Goal: Information Seeking & Learning: Learn about a topic

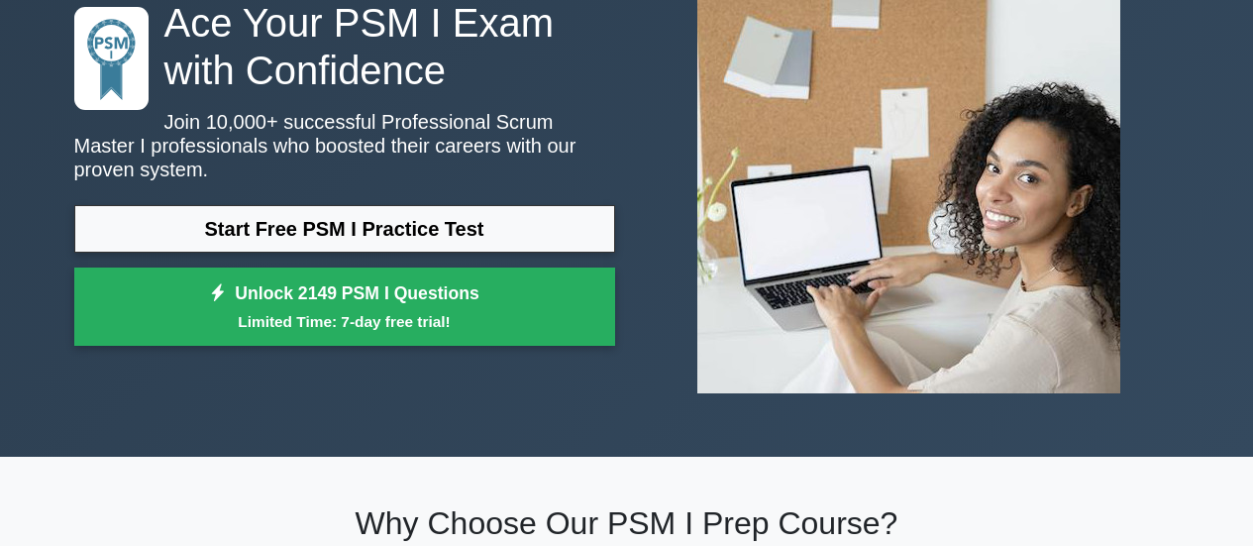
scroll to position [167, 0]
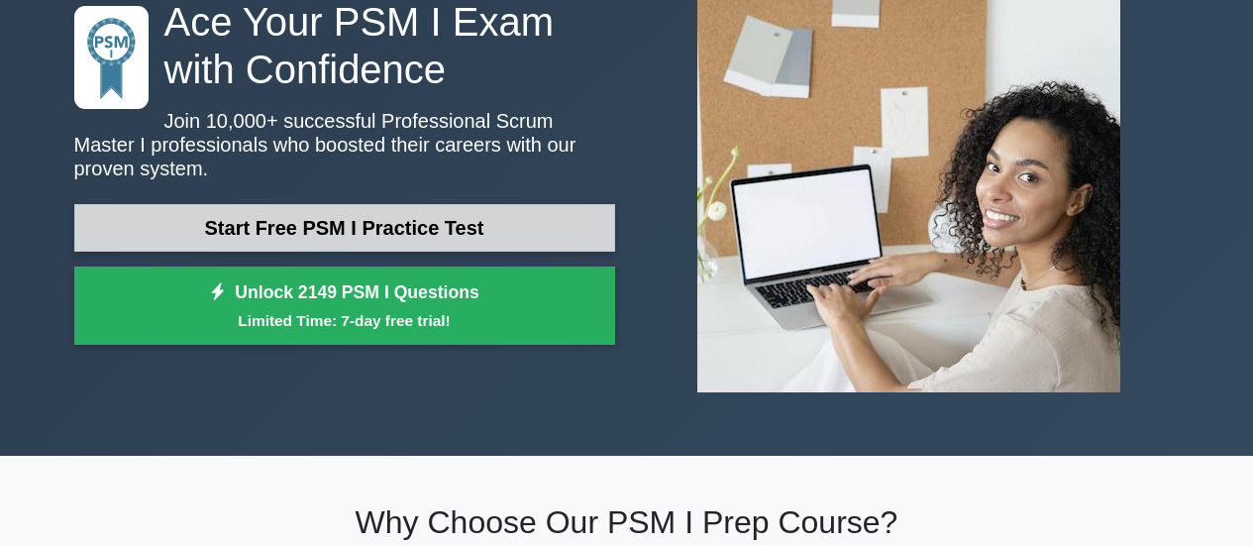
click at [381, 216] on link "Start Free PSM I Practice Test" at bounding box center [344, 228] width 541 height 48
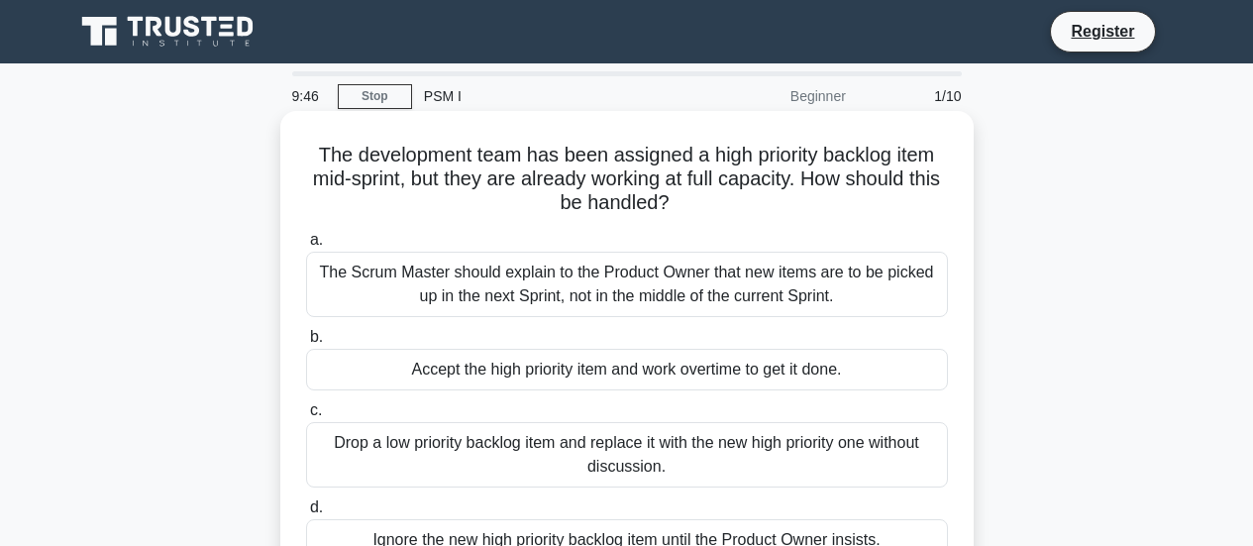
click at [393, 295] on div "The Scrum Master should explain to the Product Owner that new items are to be p…" at bounding box center [627, 284] width 642 height 65
click at [306, 247] on input "a. The Scrum Master should explain to the Product Owner that new items are to b…" at bounding box center [306, 240] width 0 height 13
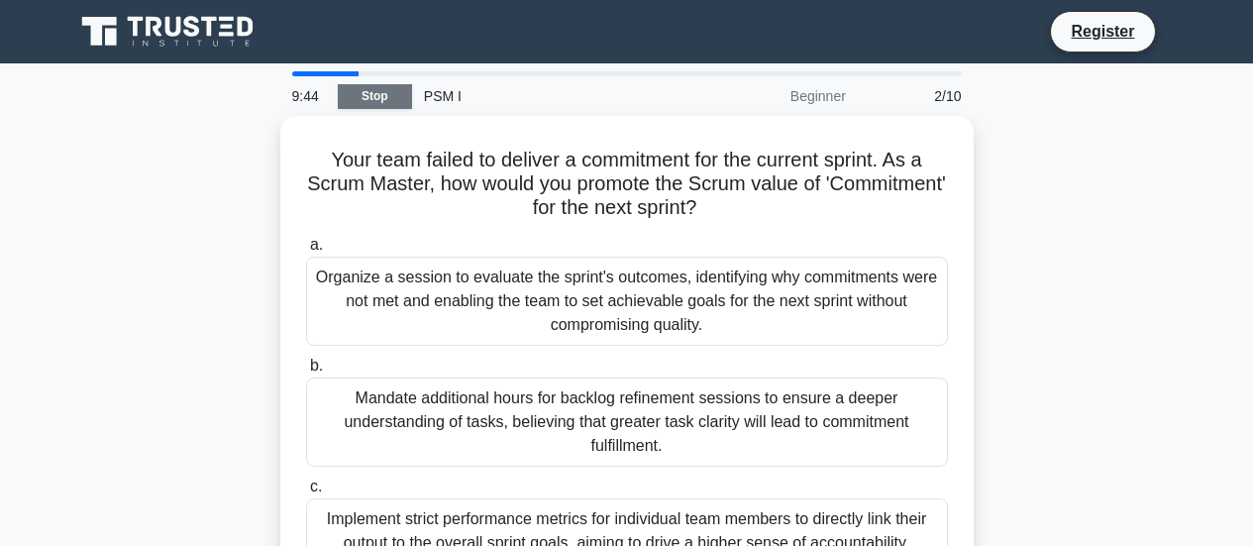
click at [380, 94] on link "Stop" at bounding box center [375, 96] width 74 height 25
